Goal: Book appointment/travel/reservation

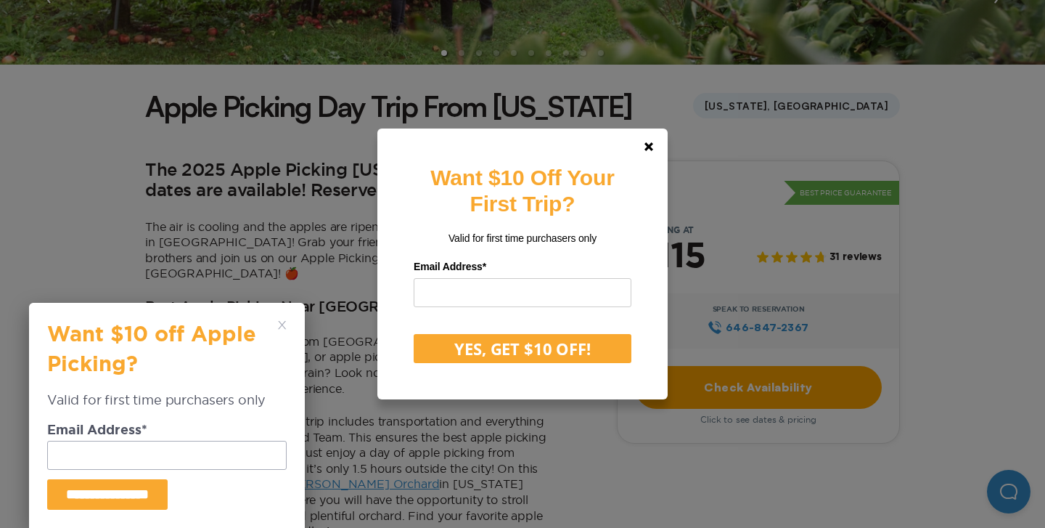
scroll to position [459, 0]
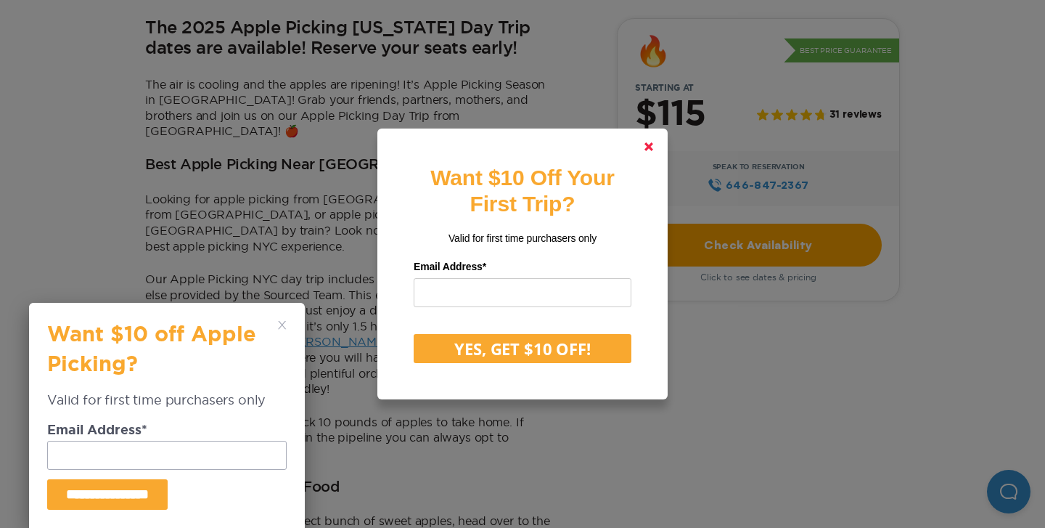
click at [641, 149] on link at bounding box center [648, 146] width 35 height 35
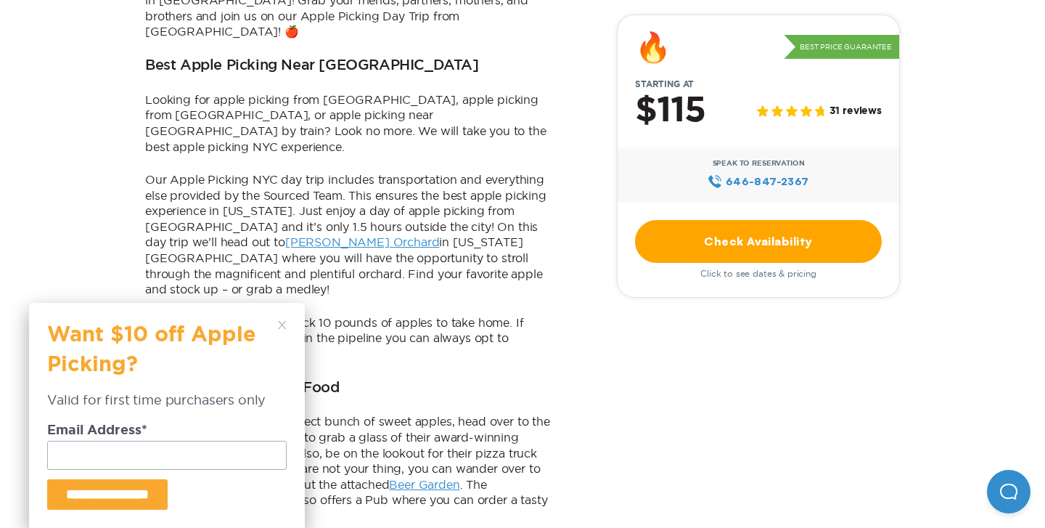
scroll to position [764, 0]
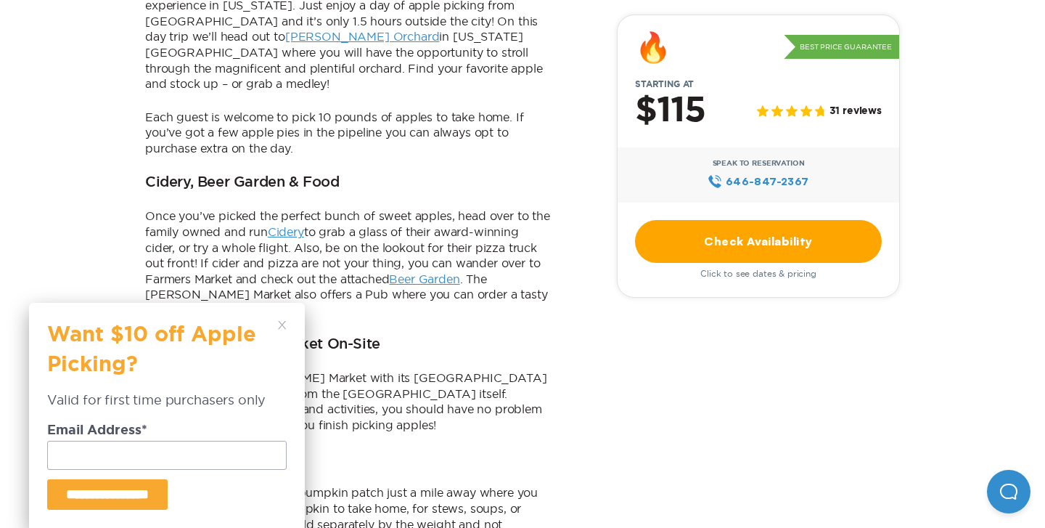
click at [281, 323] on icon at bounding box center [282, 325] width 9 height 9
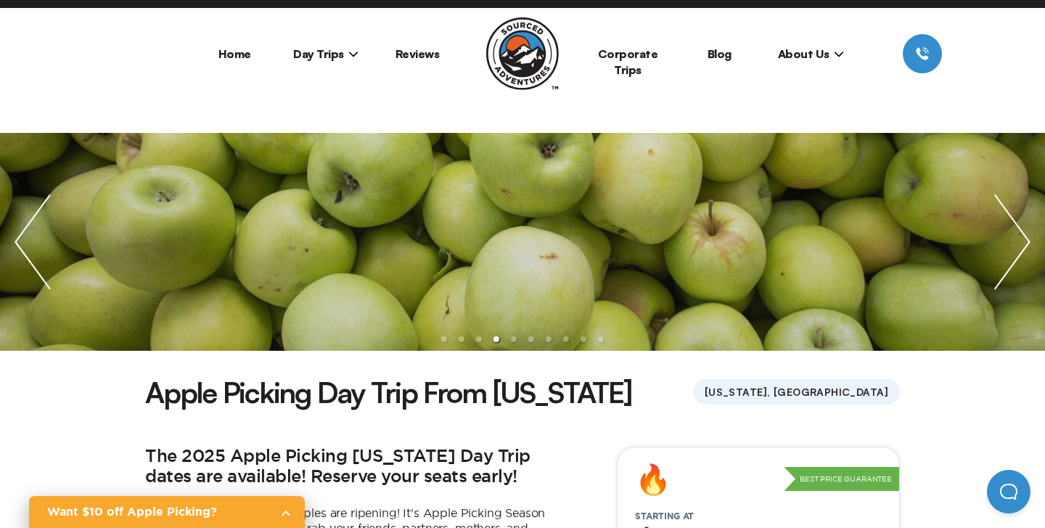
scroll to position [0, 0]
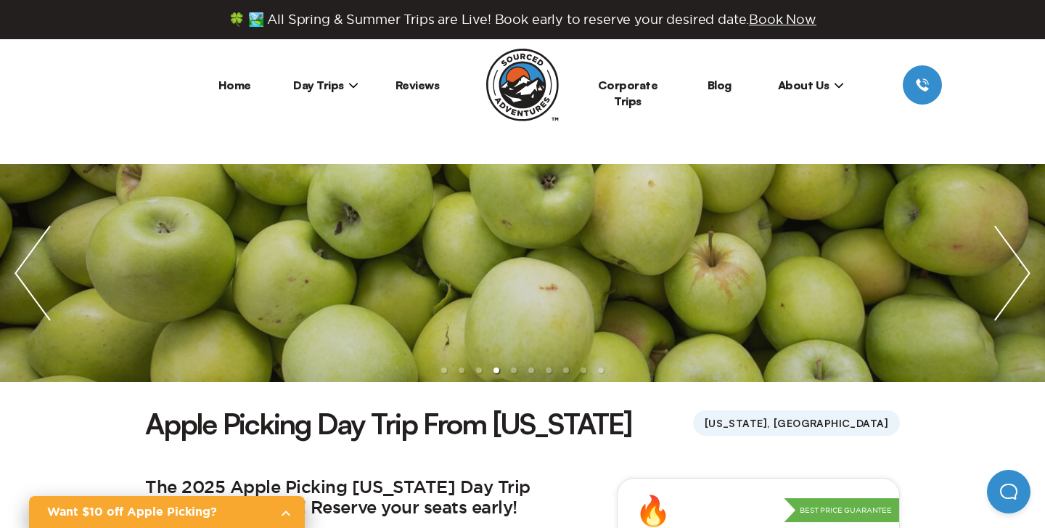
click at [30, 273] on img "previous slide / item" at bounding box center [32, 273] width 65 height 218
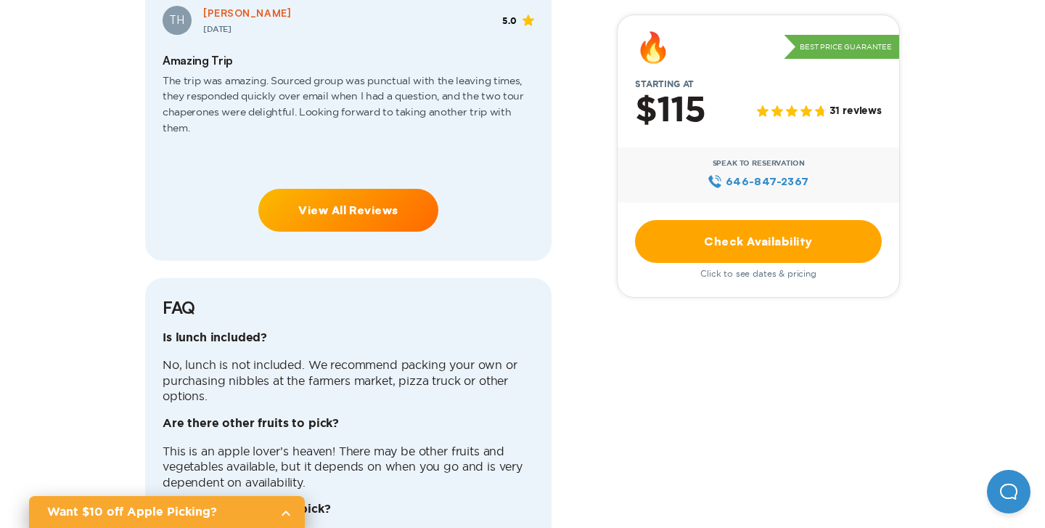
scroll to position [3560, 0]
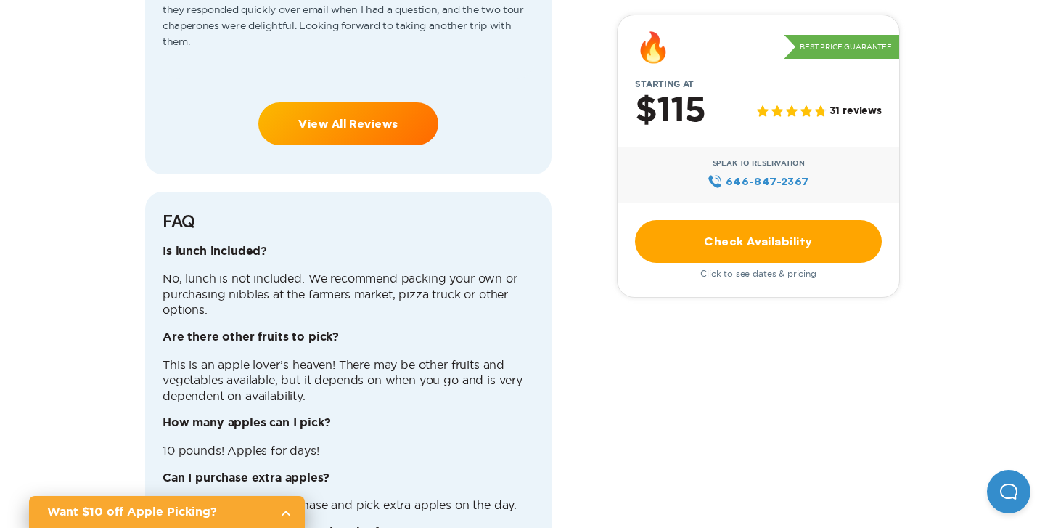
click at [725, 244] on link "Check Availability" at bounding box center [758, 241] width 247 height 43
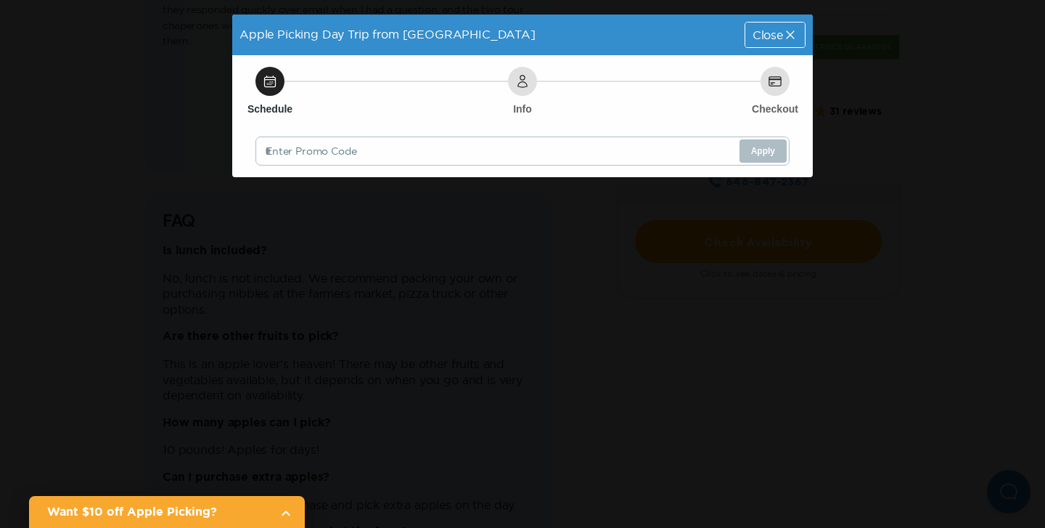
scroll to position [0, 0]
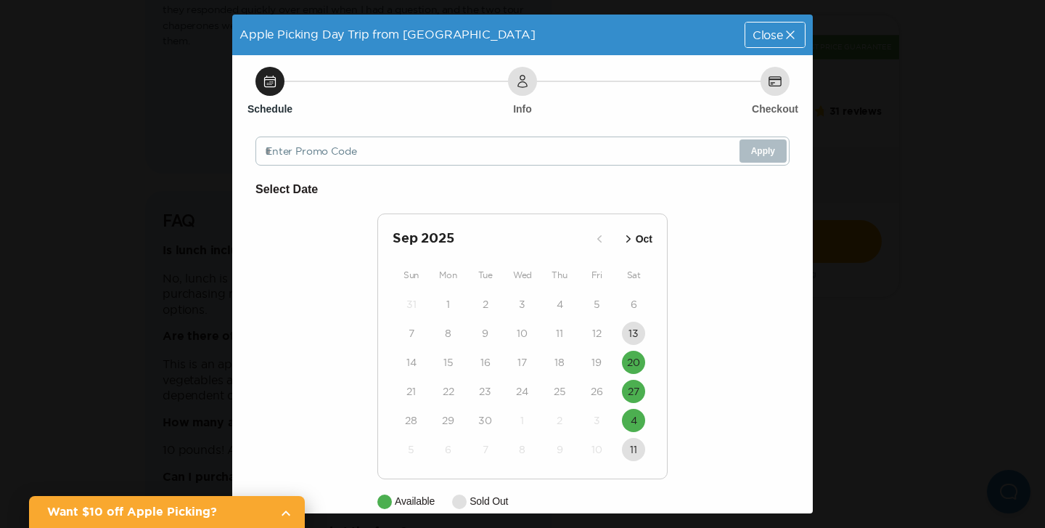
click at [625, 239] on icon "button" at bounding box center [628, 238] width 15 height 15
click at [615, 237] on icon "button" at bounding box center [616, 238] width 4 height 7
click at [631, 416] on time "4" at bounding box center [634, 420] width 7 height 15
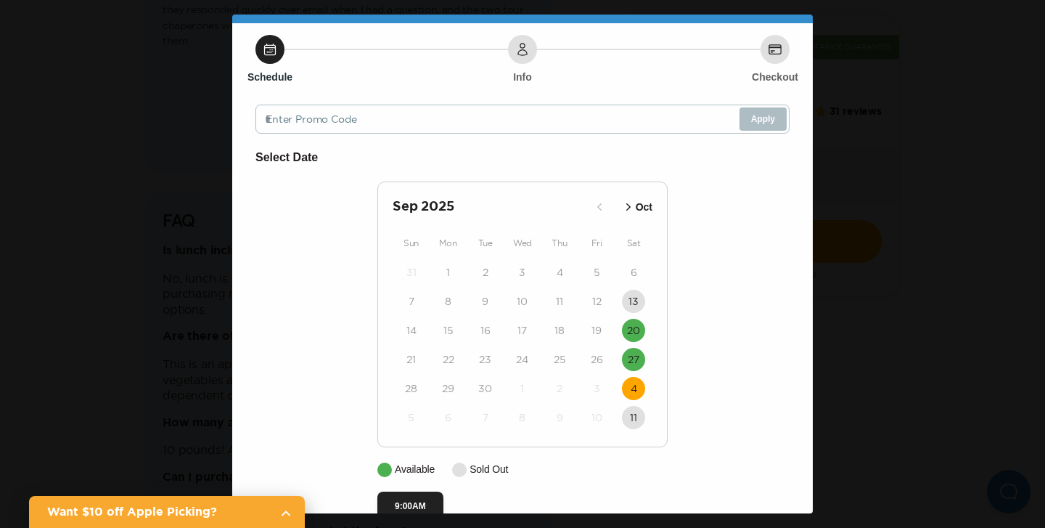
scroll to position [65, 0]
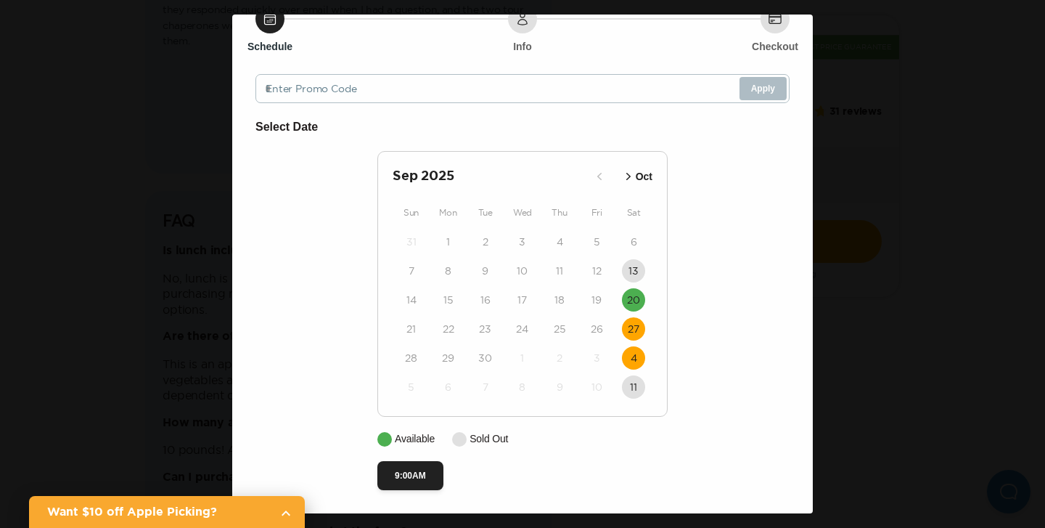
click at [633, 333] on time "27" at bounding box center [634, 328] width 12 height 15
click at [636, 303] on time "20" at bounding box center [633, 299] width 13 height 15
click at [638, 359] on button "4" at bounding box center [633, 357] width 23 height 23
click at [419, 475] on button "9:00AM" at bounding box center [410, 475] width 66 height 29
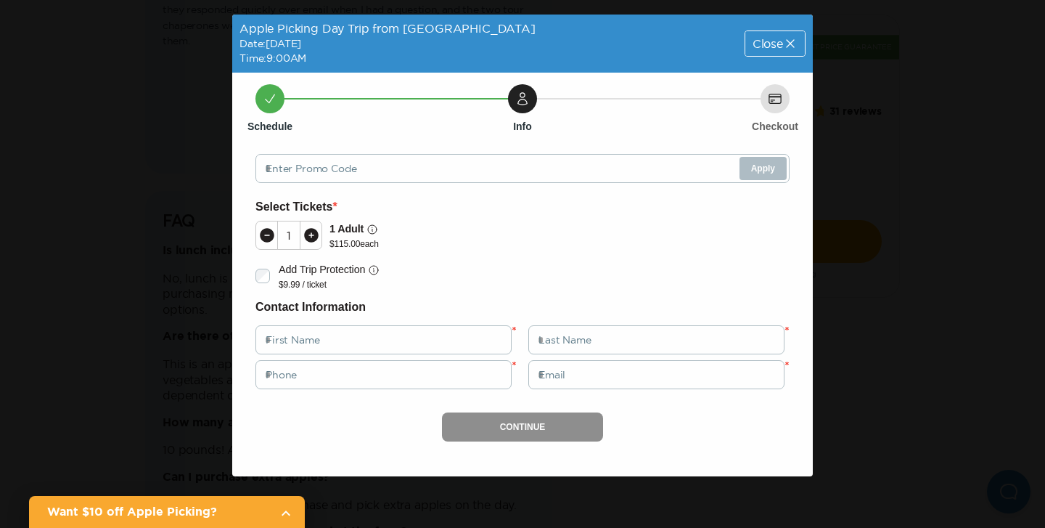
scroll to position [0, 0]
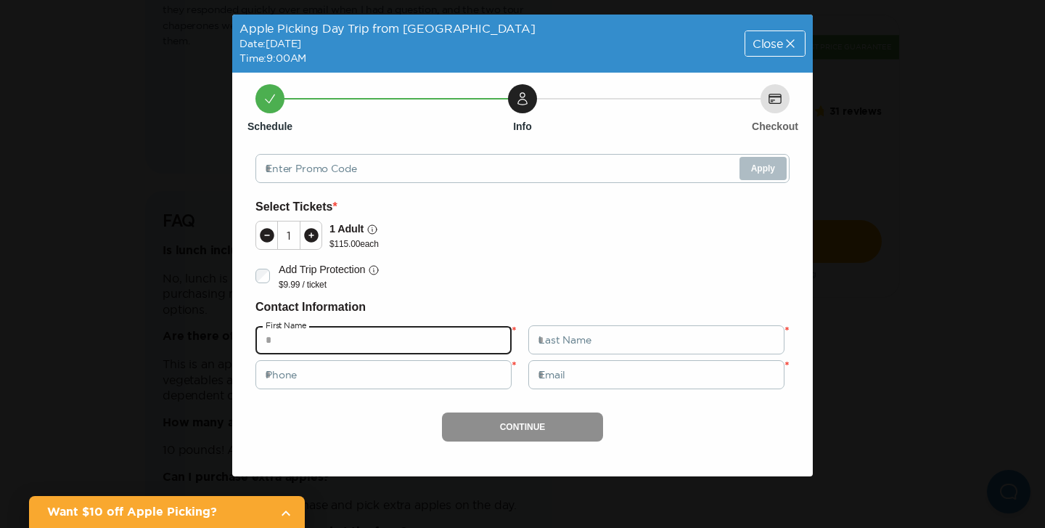
click at [380, 345] on input "text" at bounding box center [383, 339] width 256 height 29
type input "*******"
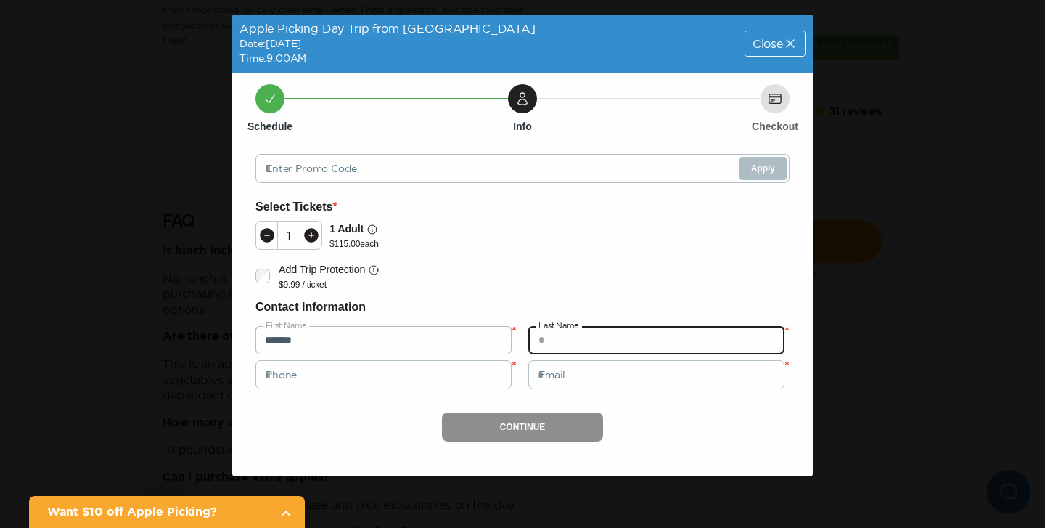
type input "**********"
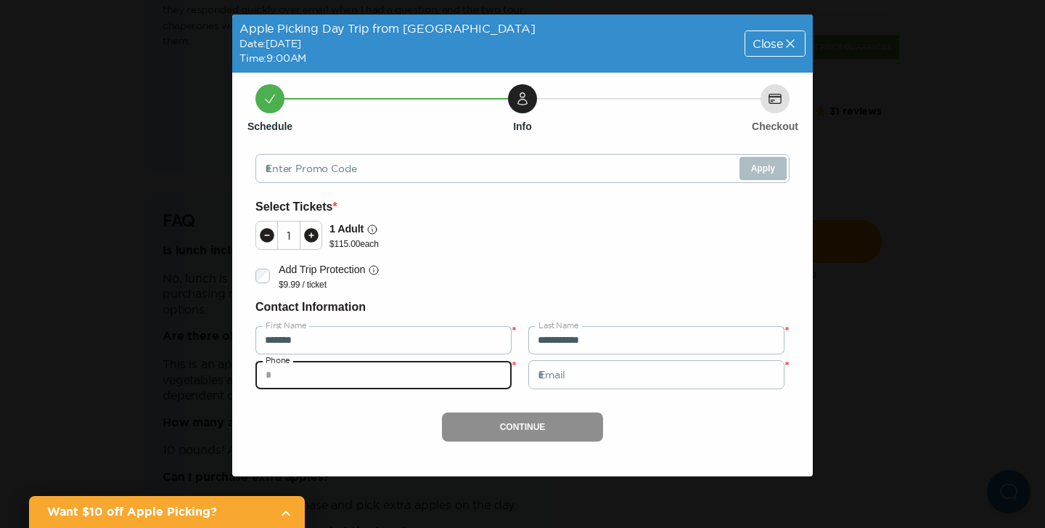
type input "**********"
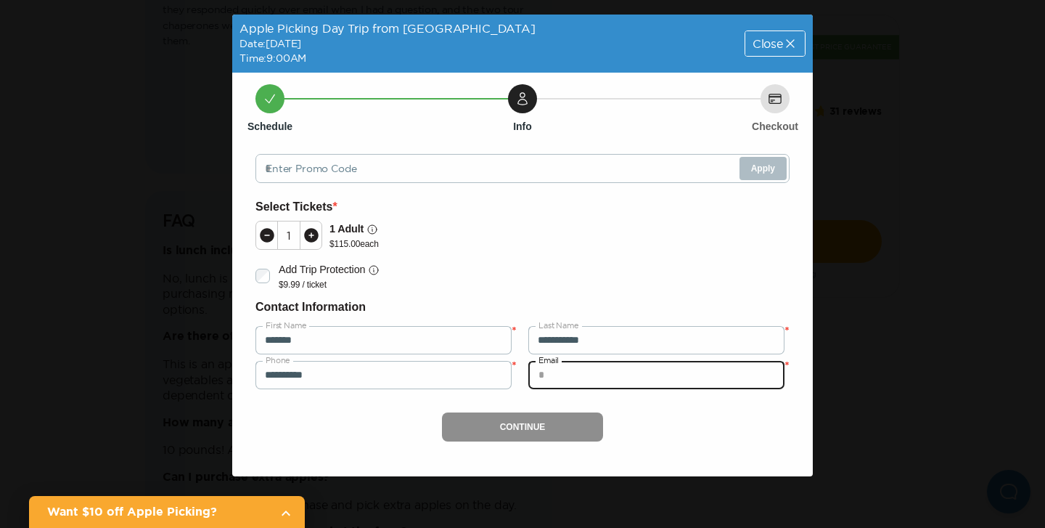
type input "**********"
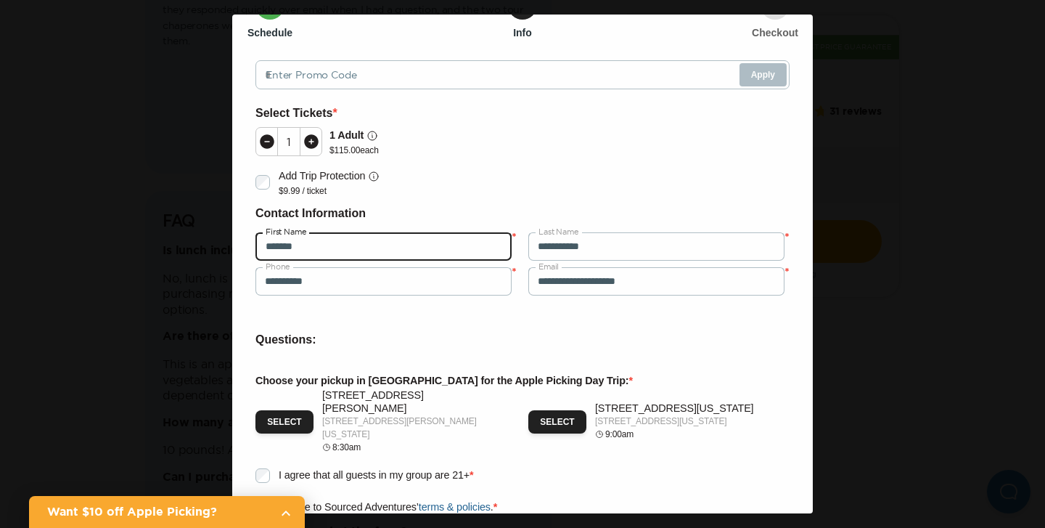
type input "**********"
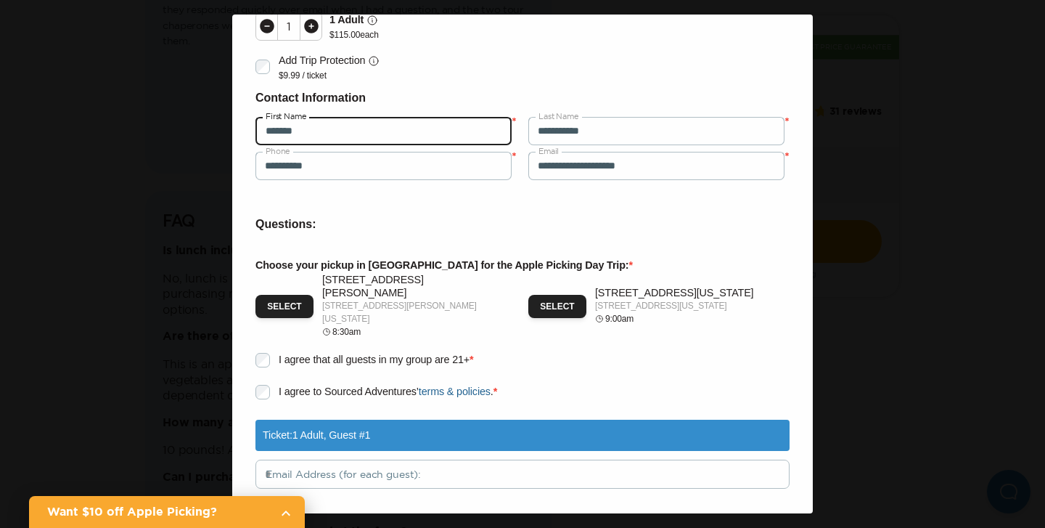
scroll to position [210, 0]
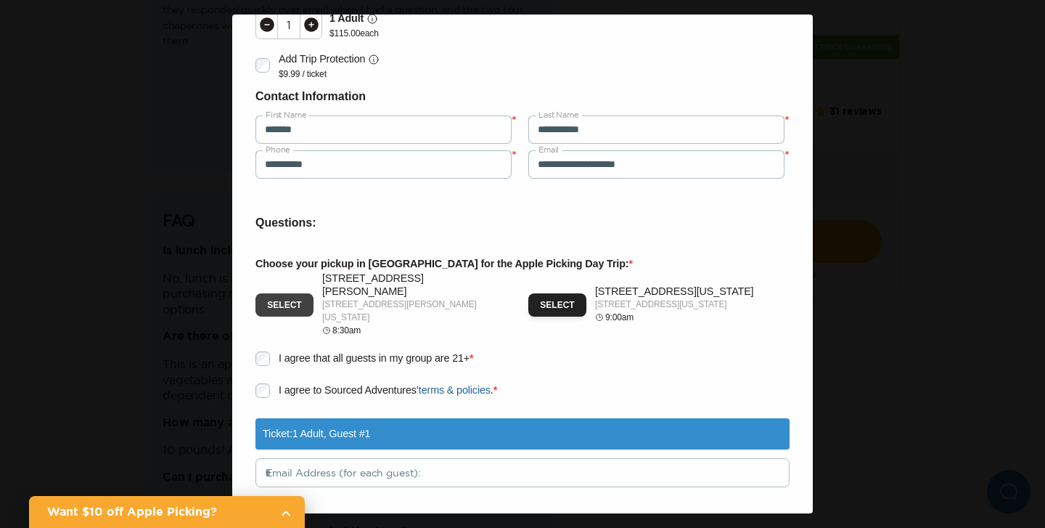
click at [276, 293] on button "Select" at bounding box center [284, 304] width 58 height 23
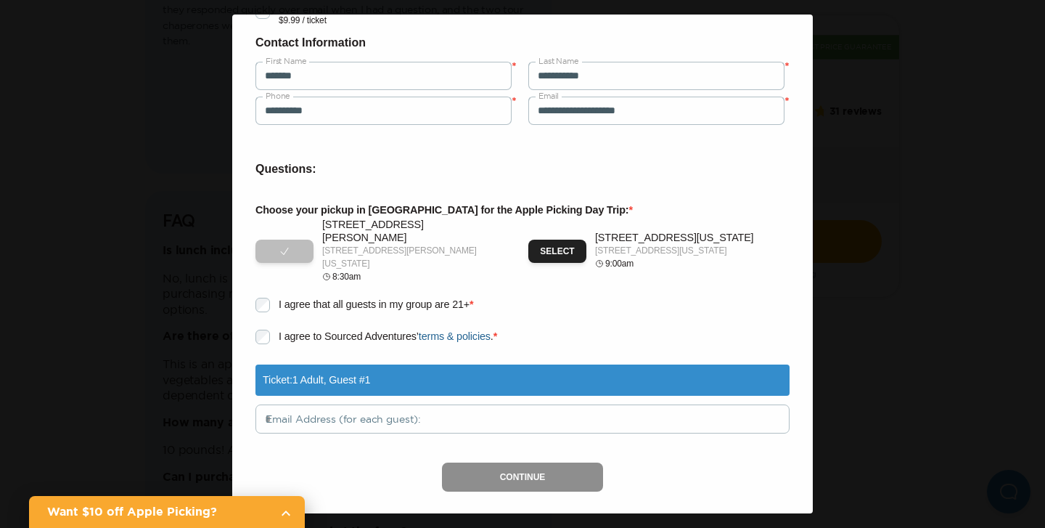
click at [396, 364] on div "Ticket: 1 Adult , Guest # 1" at bounding box center [522, 379] width 534 height 31
click at [524, 469] on div "Continue" at bounding box center [522, 476] width 534 height 29
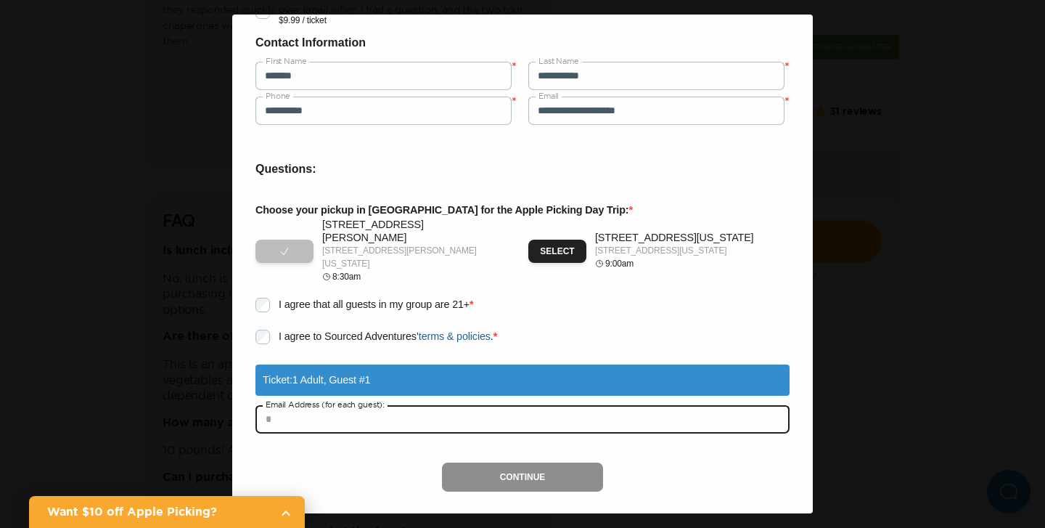
click at [494, 407] on input "text" at bounding box center [522, 418] width 534 height 29
type input "**********"
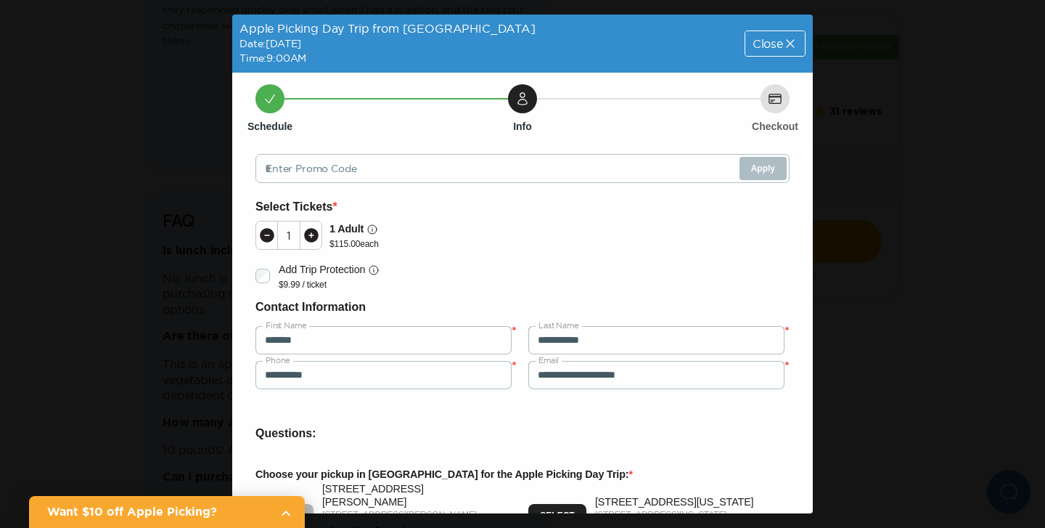
scroll to position [3, 0]
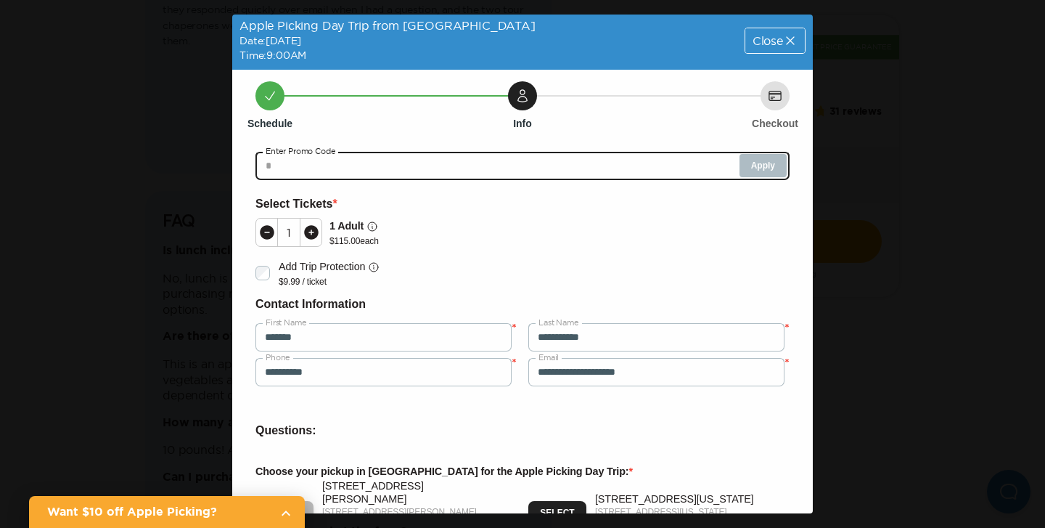
click at [455, 164] on input "text" at bounding box center [522, 165] width 534 height 29
type input "*******"
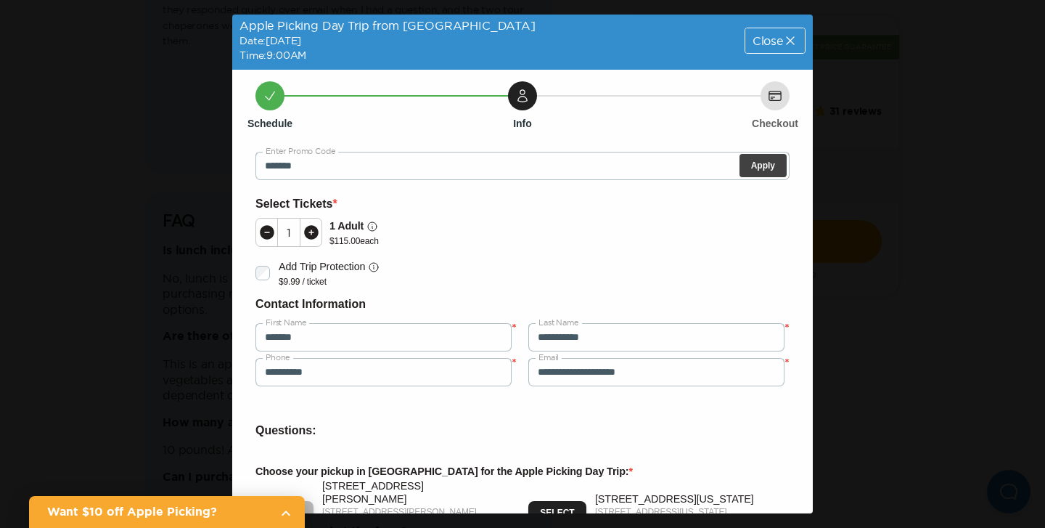
click at [774, 163] on button "Apply" at bounding box center [762, 165] width 47 height 23
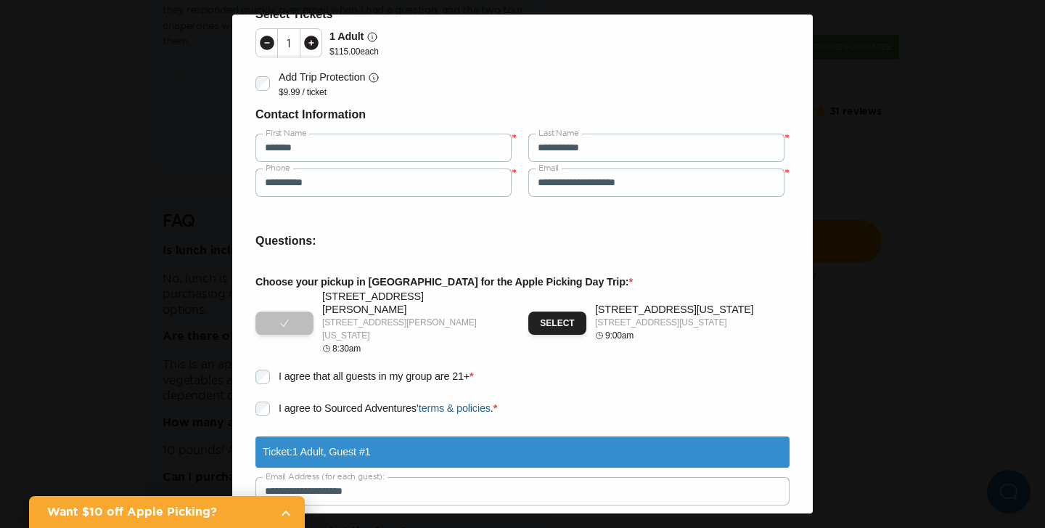
scroll to position [264, 0]
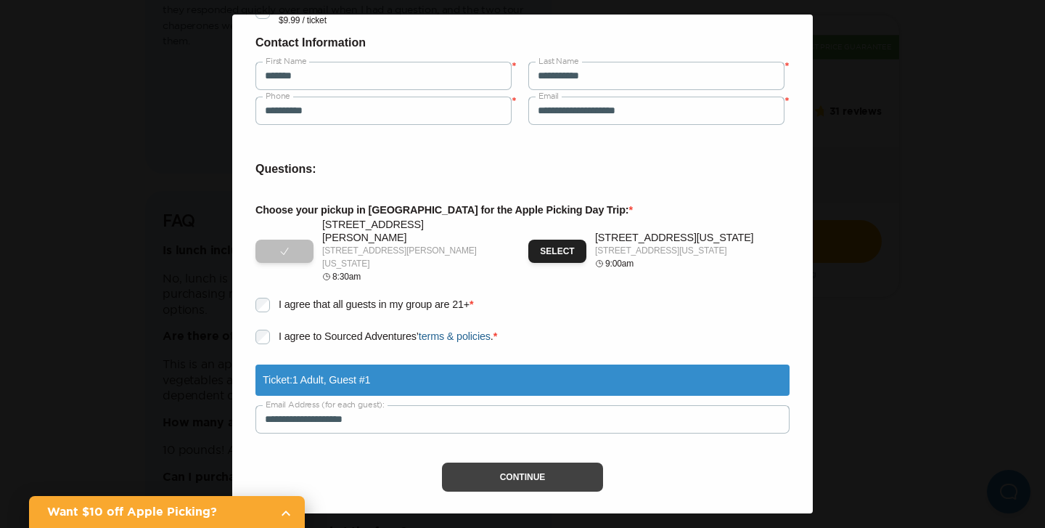
click at [523, 467] on button "Continue" at bounding box center [523, 476] width 162 height 29
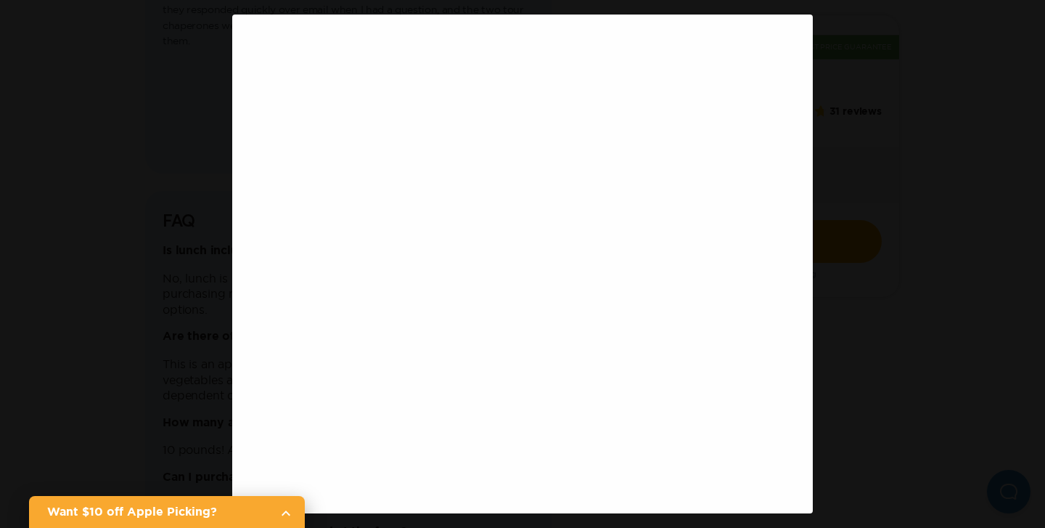
scroll to position [0, 0]
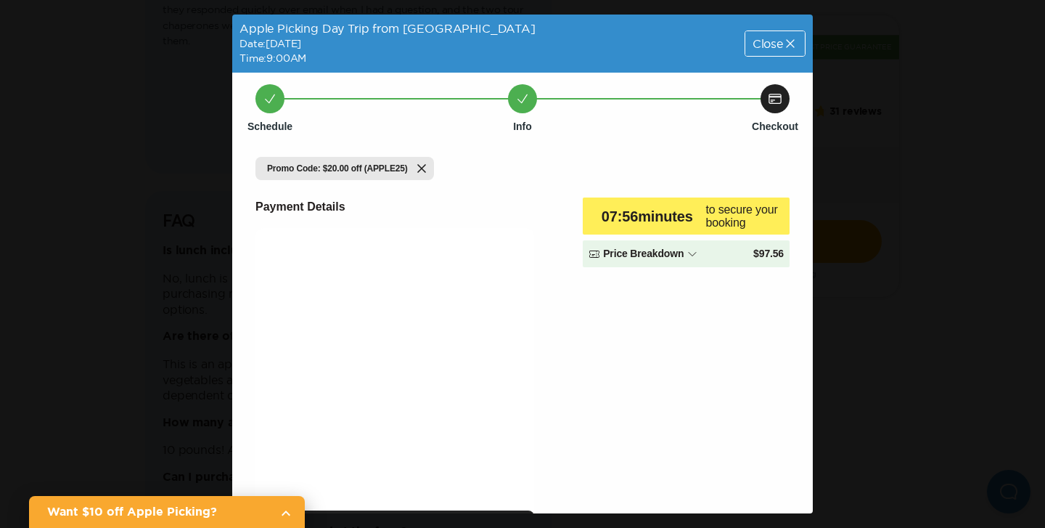
click at [292, 508] on link "Want $10 off Apple Picking?" at bounding box center [167, 512] width 276 height 32
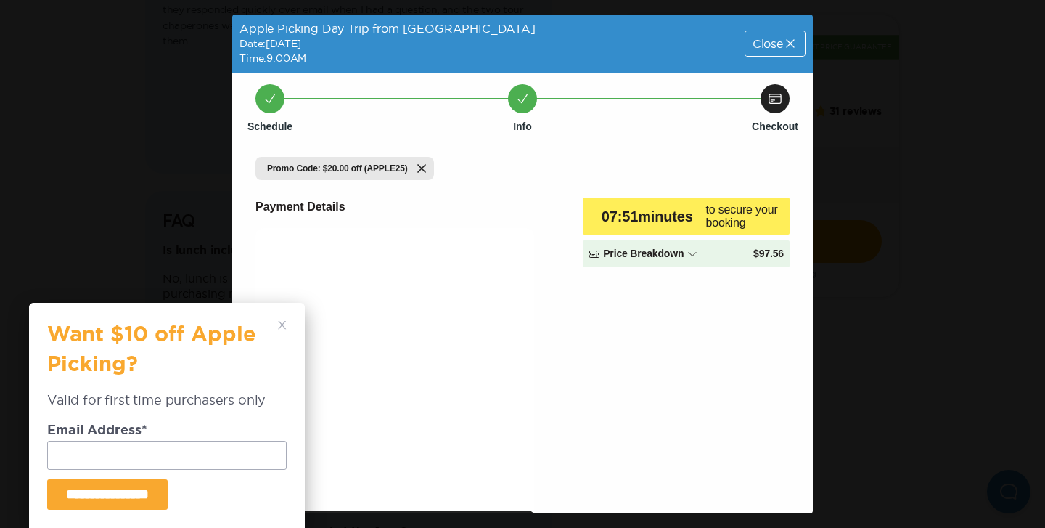
click at [281, 321] on icon at bounding box center [282, 325] width 9 height 9
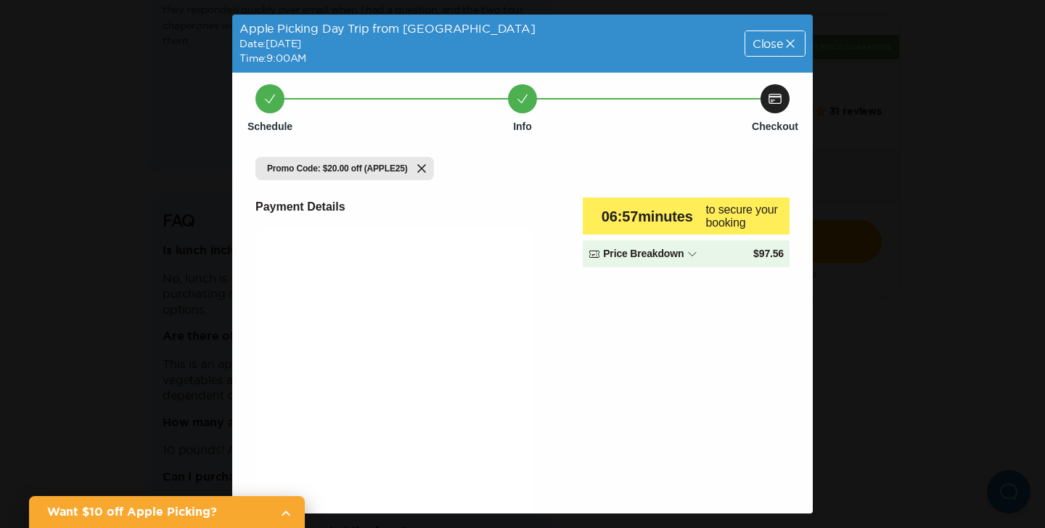
scroll to position [261, 0]
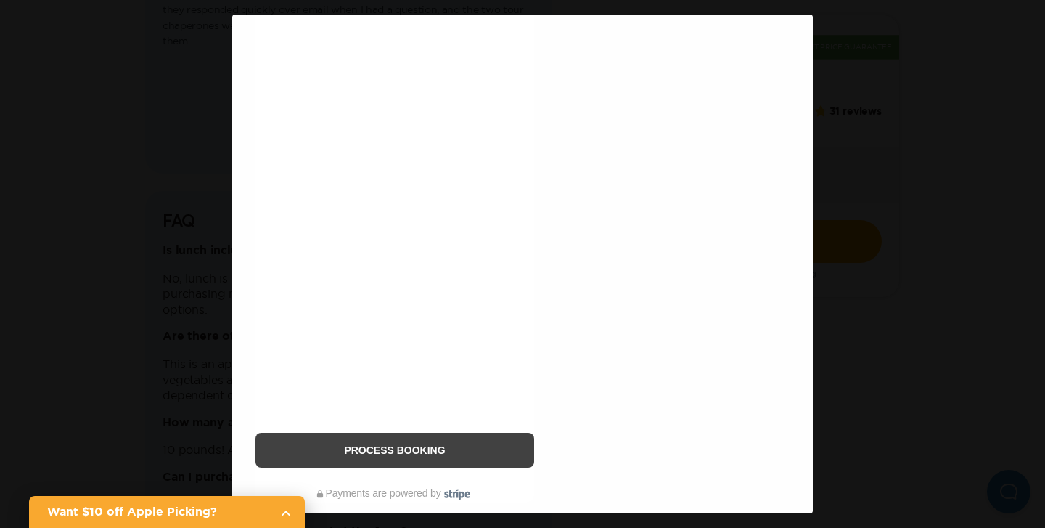
click at [384, 447] on button "Process Booking" at bounding box center [394, 450] width 279 height 35
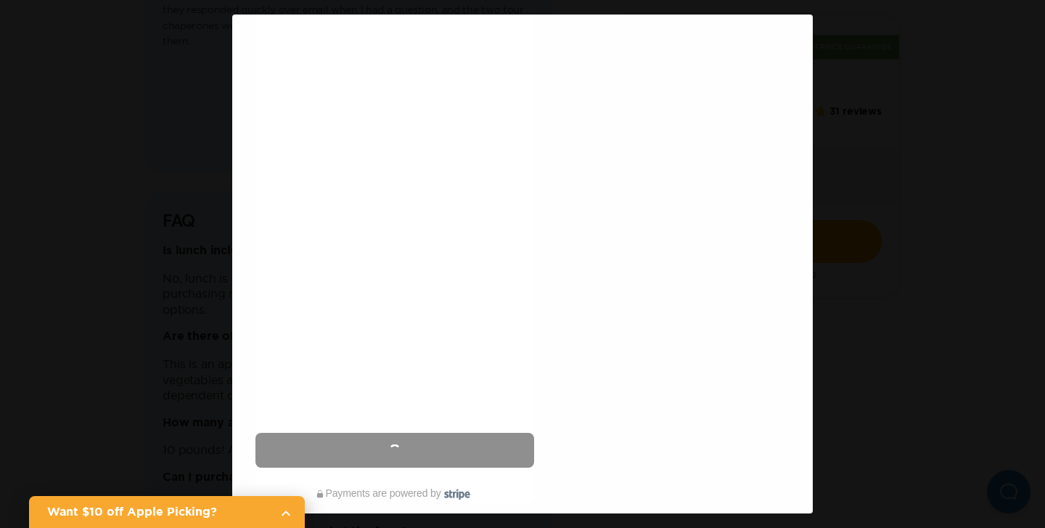
scroll to position [0, 0]
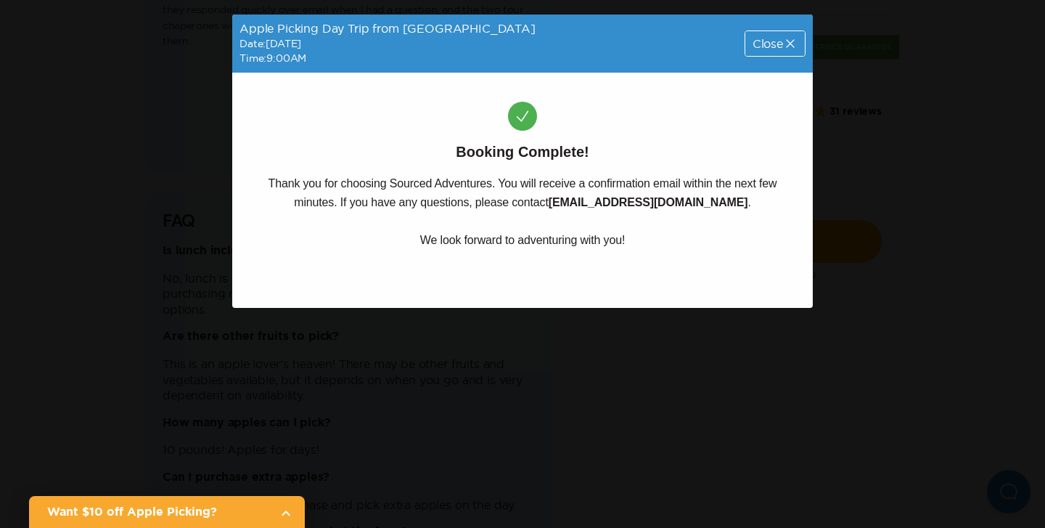
click at [772, 40] on span "Close" at bounding box center [768, 44] width 30 height 12
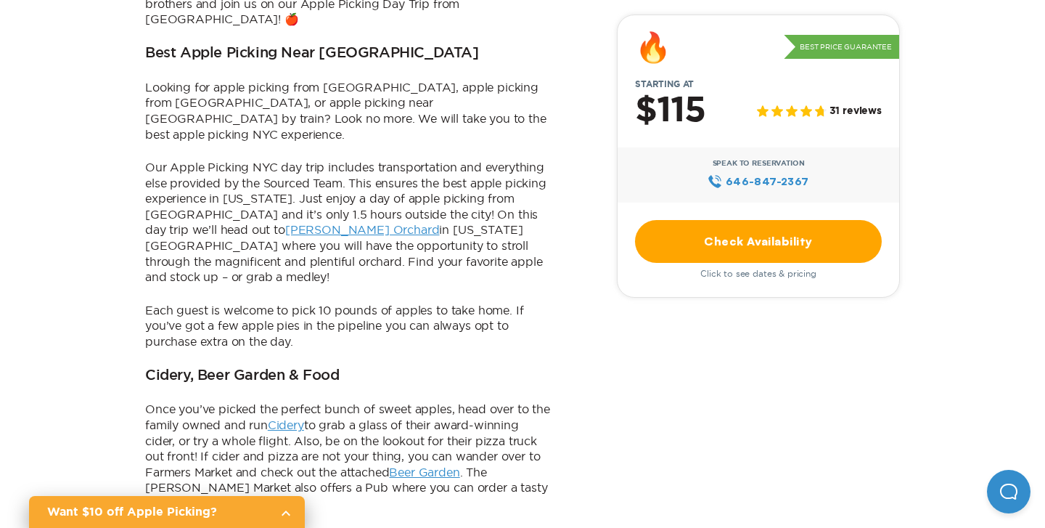
scroll to position [665, 0]
